Goal: Check status

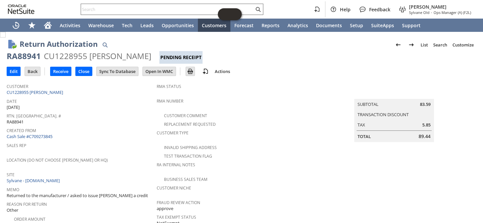
click at [109, 7] on input "text" at bounding box center [167, 9] width 173 height 8
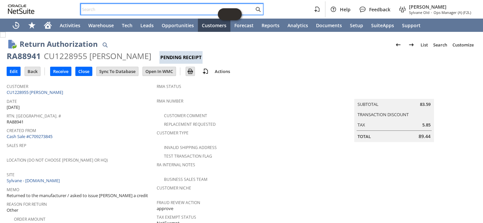
paste input "RA88895"
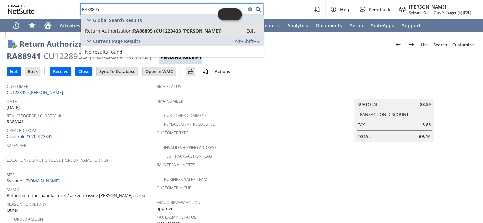
type input "RA88895"
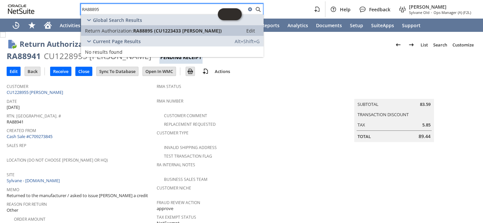
click at [133, 26] on link "Return Authorization: RA88895 (CU1223433 [PERSON_NAME]) Edit" at bounding box center [172, 30] width 182 height 11
